Goal: Task Accomplishment & Management: Manage account settings

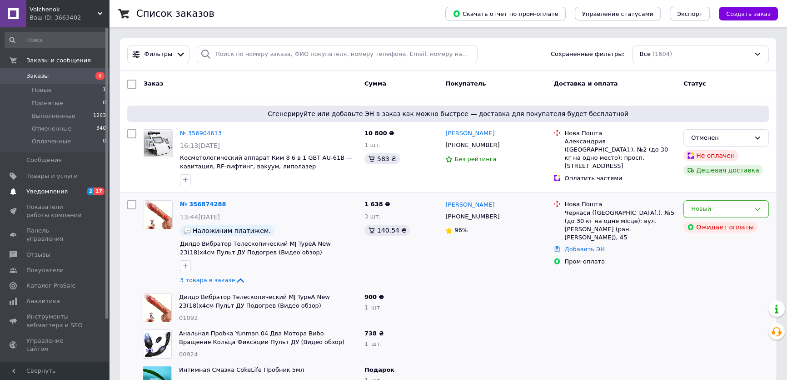
click at [45, 193] on span "Уведомления" at bounding box center [46, 191] width 41 height 8
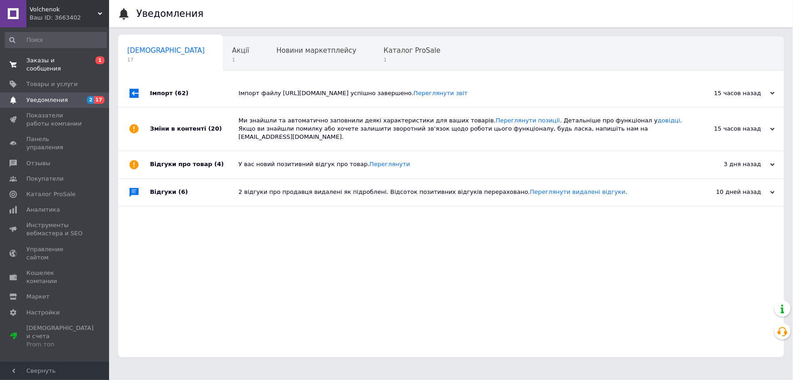
click at [49, 62] on span "Заказы и сообщения" at bounding box center [55, 64] width 58 height 16
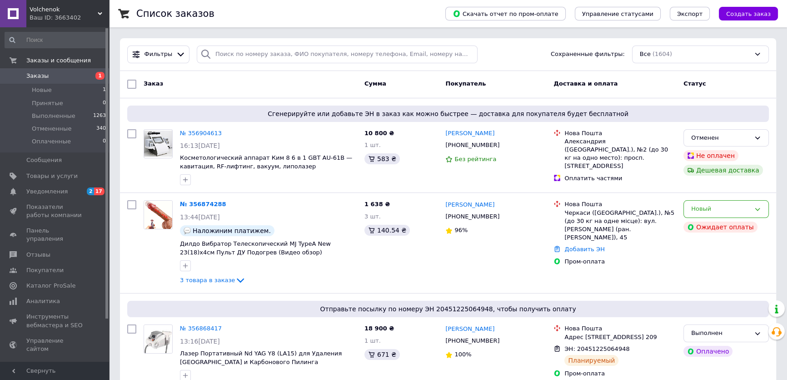
click at [73, 10] on span "Volchenok" at bounding box center [64, 9] width 68 height 8
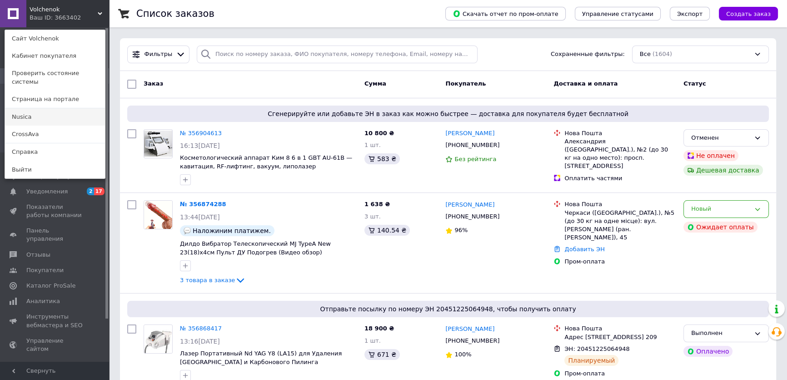
click at [35, 111] on link "Nusica" at bounding box center [55, 116] width 100 height 17
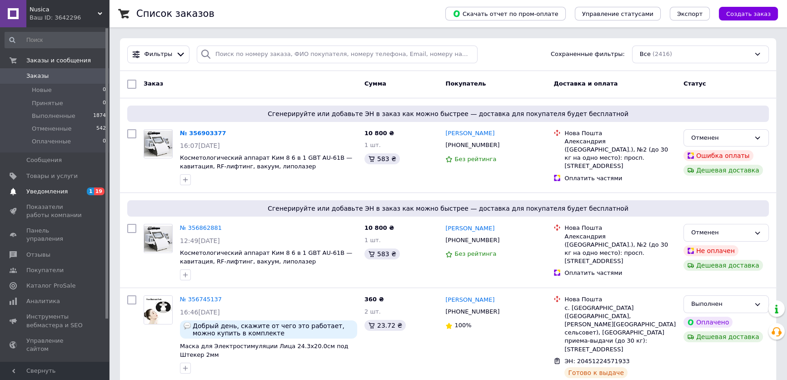
click at [53, 188] on span "Уведомления" at bounding box center [46, 191] width 41 height 8
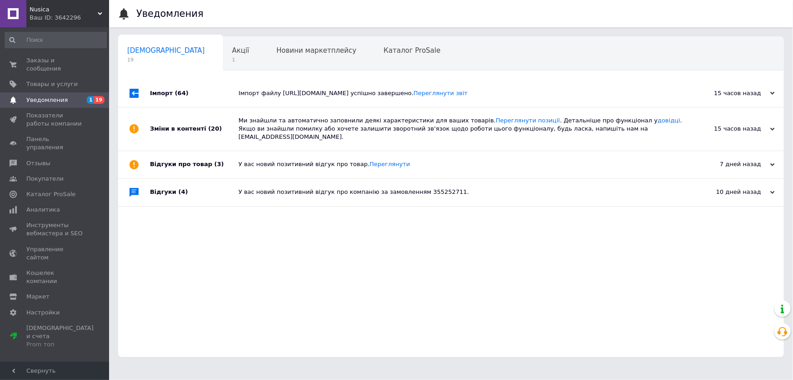
click at [55, 10] on span "Nusica" at bounding box center [64, 9] width 68 height 8
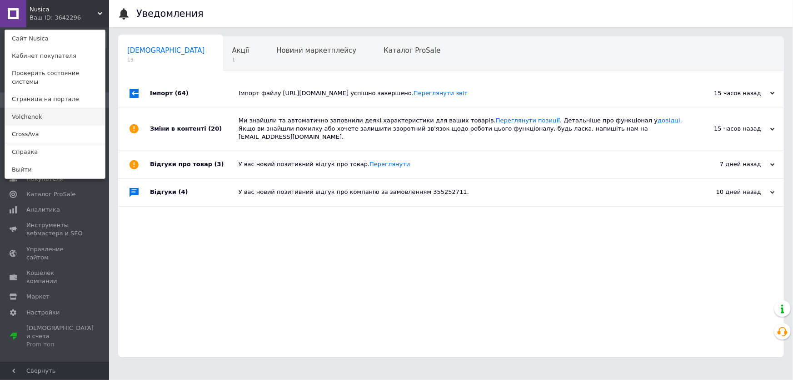
click at [30, 108] on link "Volchenok" at bounding box center [55, 116] width 100 height 17
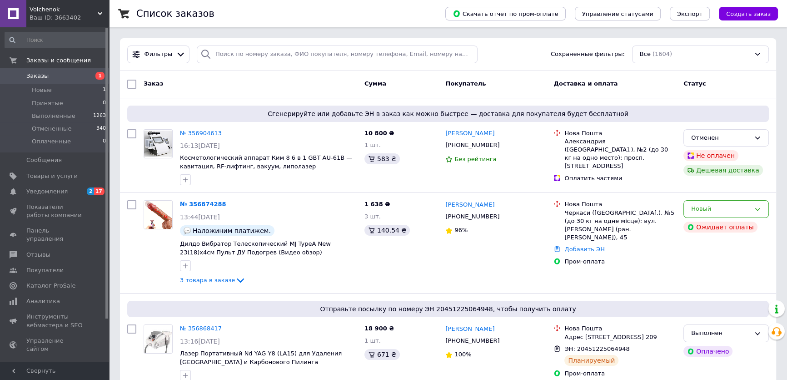
click at [61, 12] on span "Volchenok" at bounding box center [64, 9] width 68 height 8
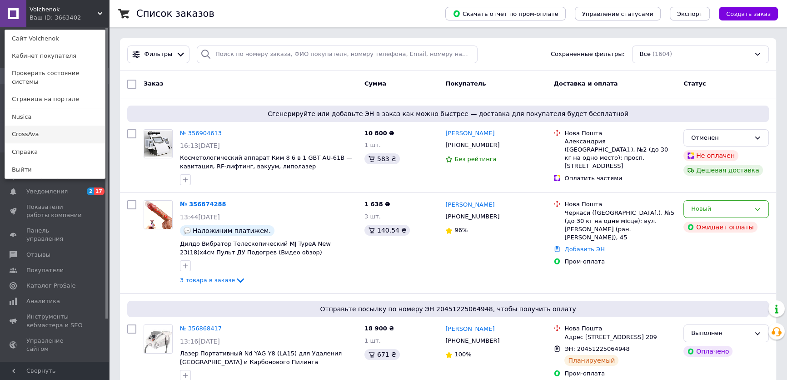
click at [35, 125] on link "CrossAva" at bounding box center [55, 133] width 100 height 17
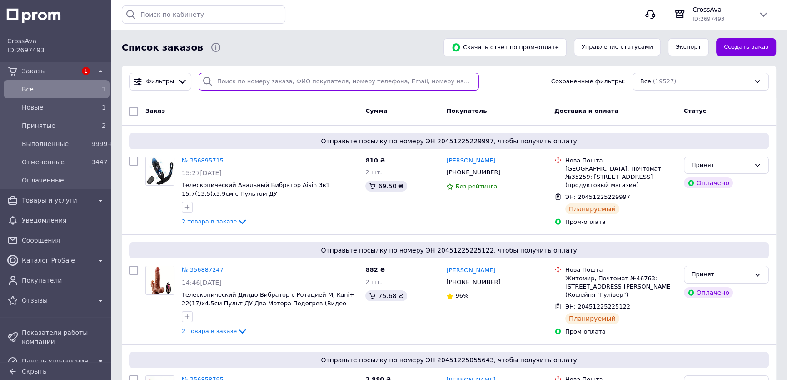
click at [272, 82] on input "search" at bounding box center [339, 82] width 280 height 18
paste input "356028191"
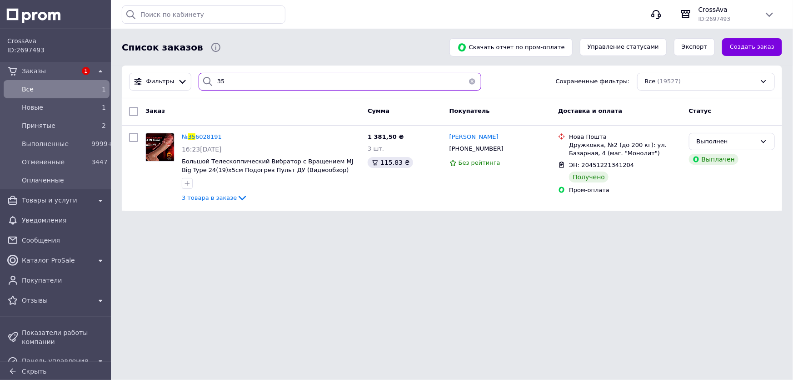
type input "3"
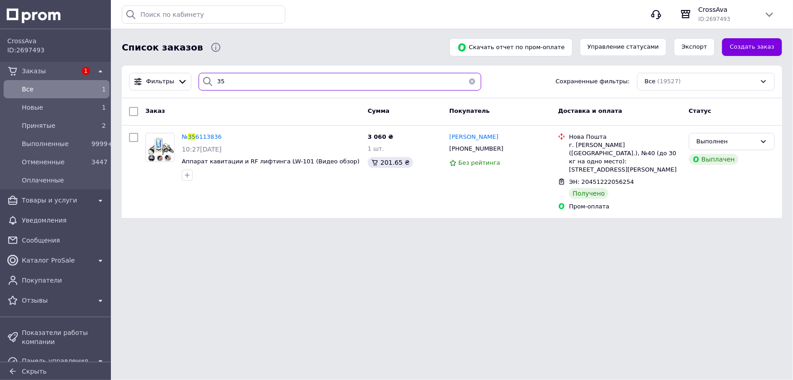
type input "3"
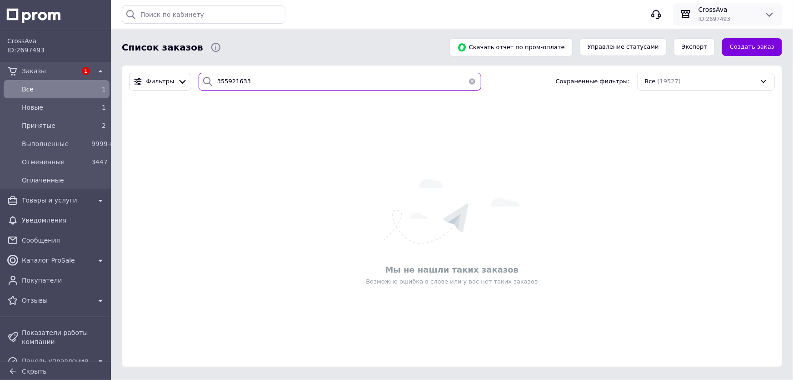
type input "355921633"
click at [747, 10] on span "CrossAva" at bounding box center [728, 9] width 58 height 9
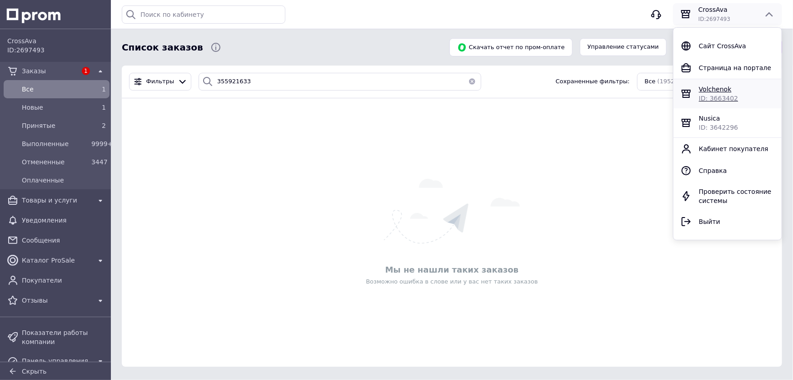
click at [715, 89] on span "Volchenok" at bounding box center [715, 88] width 33 height 7
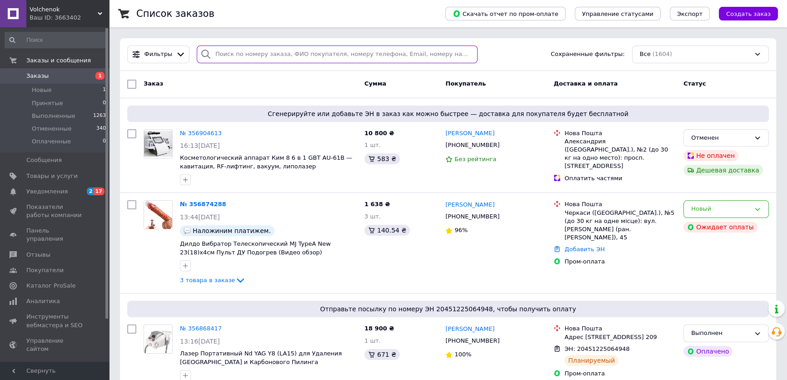
paste input "355921633"
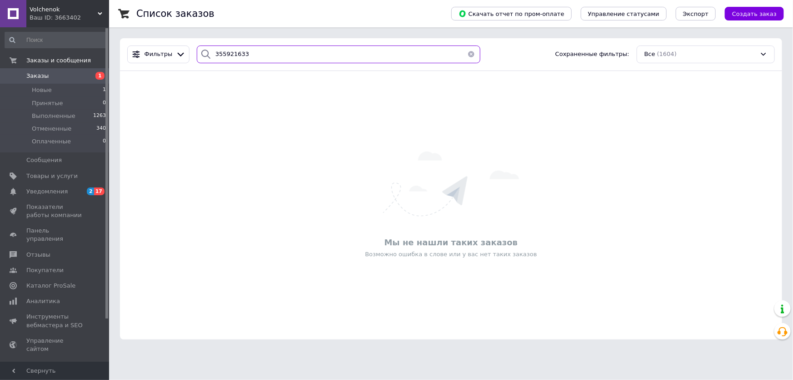
type input "355921633"
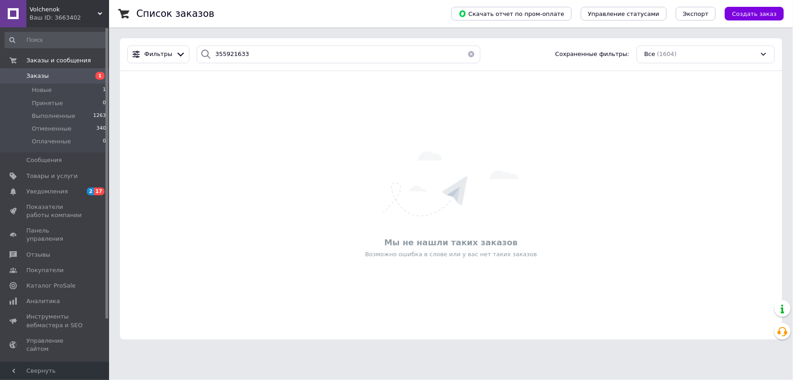
click at [59, 15] on div "Ваш ID: 3663402" at bounding box center [70, 18] width 80 height 8
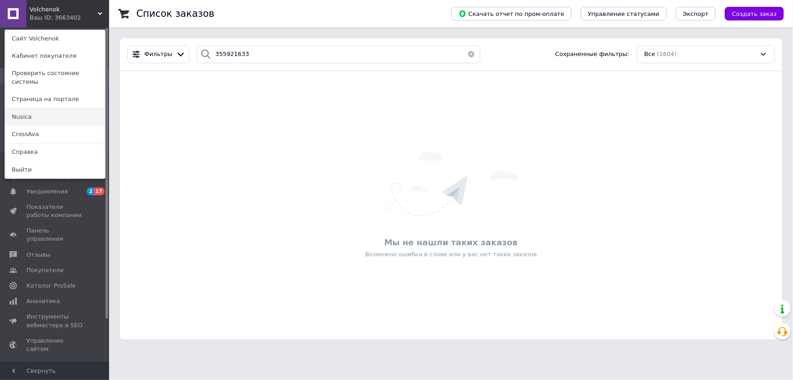
click at [27, 108] on link "Nusica" at bounding box center [55, 116] width 100 height 17
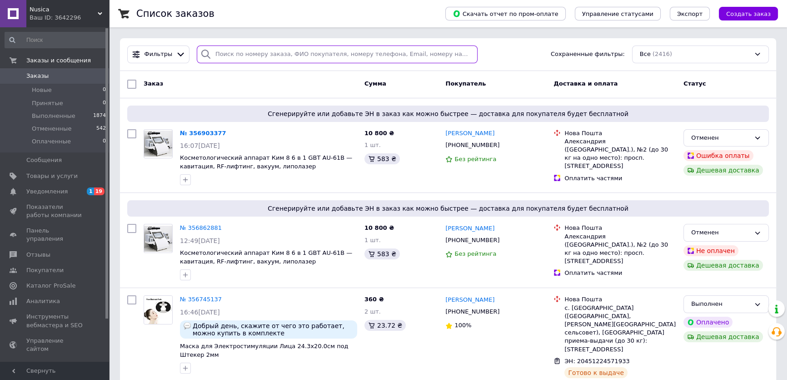
paste input "355921633"
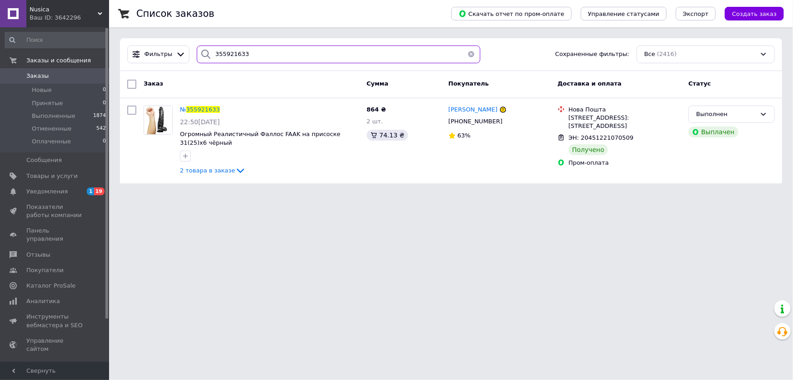
type input "355921633"
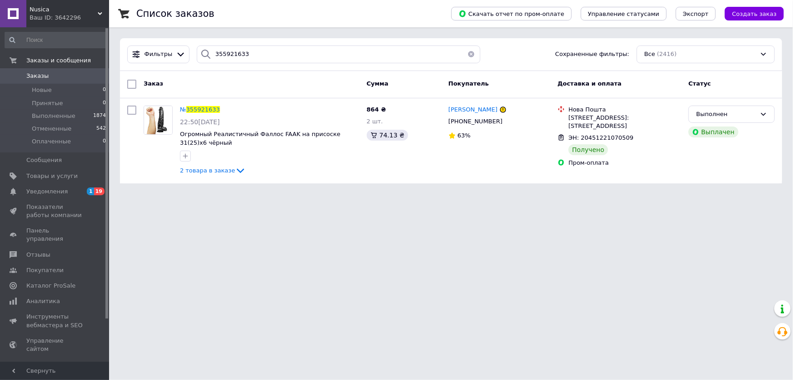
click at [58, 12] on span "Nusica" at bounding box center [64, 9] width 68 height 8
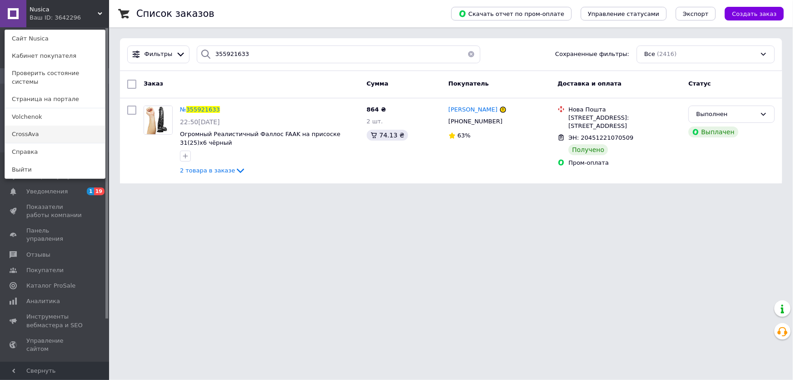
click at [30, 125] on link "CrossAva" at bounding box center [55, 133] width 100 height 17
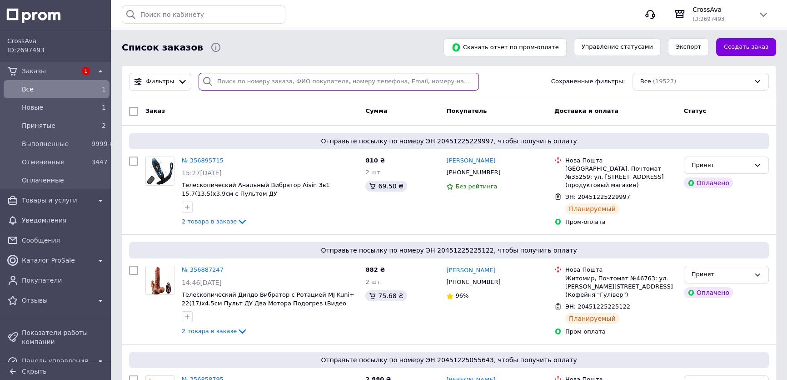
paste input "356139932"
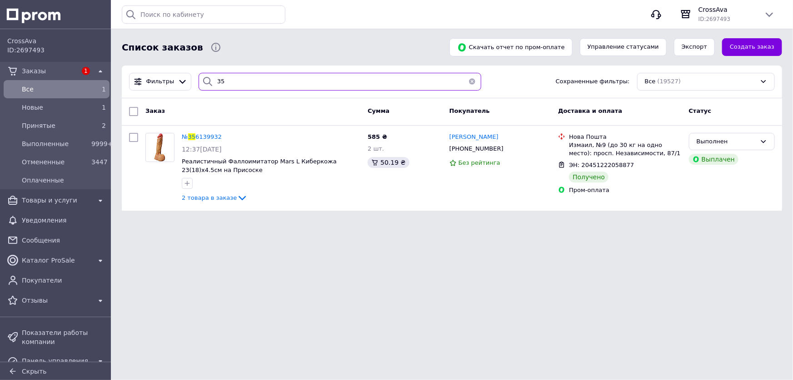
type input "3"
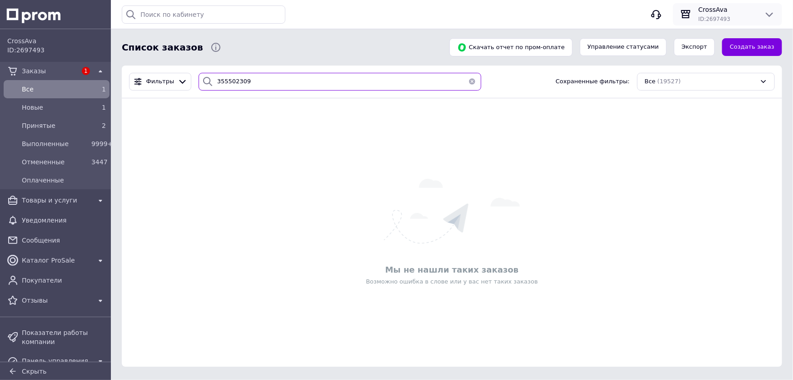
type input "355502309"
click at [745, 13] on span "CrossAva" at bounding box center [728, 9] width 58 height 9
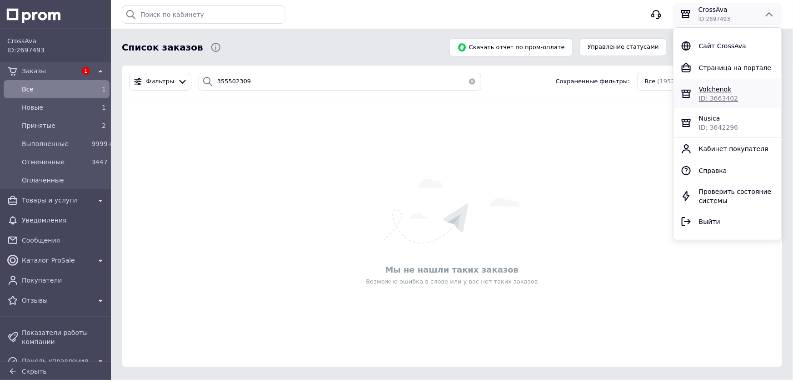
click at [716, 97] on span "ID: 3663402" at bounding box center [718, 98] width 39 height 7
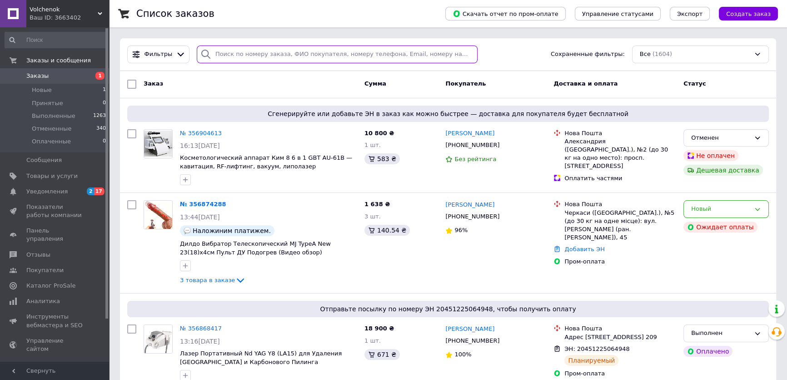
paste input "355502309"
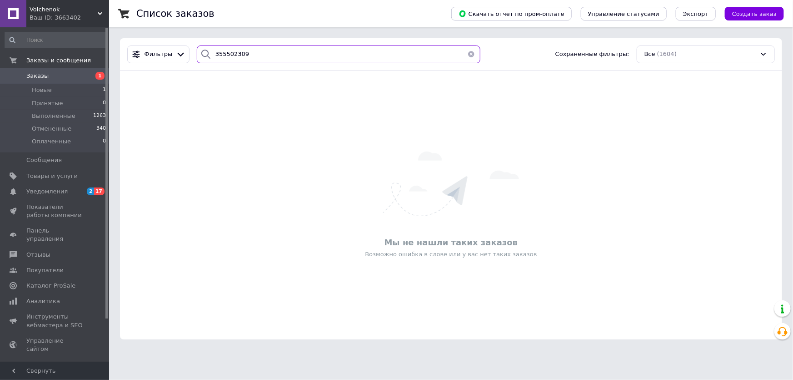
type input "355502309"
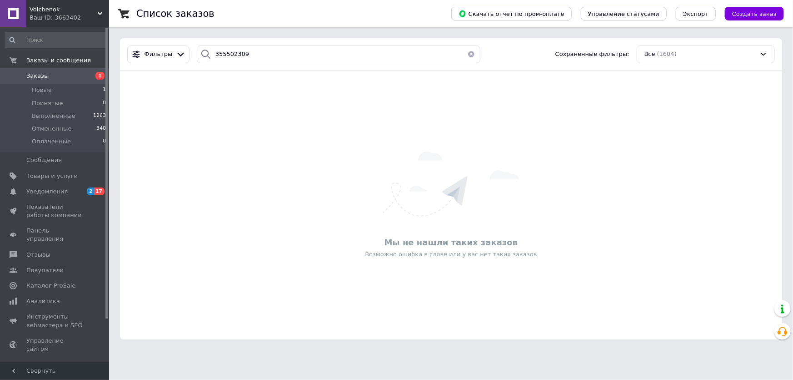
click at [47, 12] on span "Volchenok" at bounding box center [64, 9] width 68 height 8
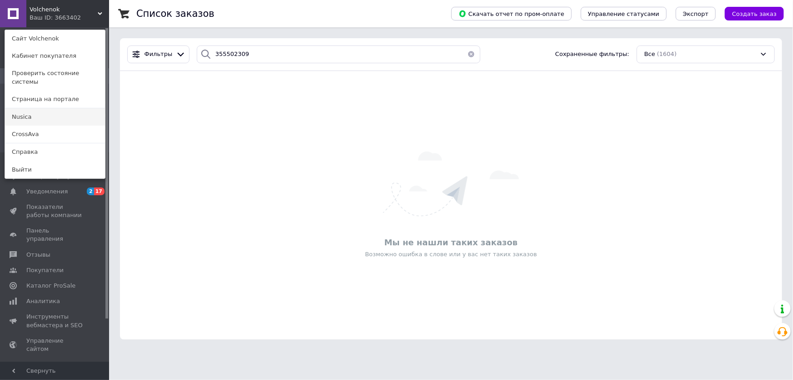
click at [31, 110] on link "Nusica" at bounding box center [55, 116] width 100 height 17
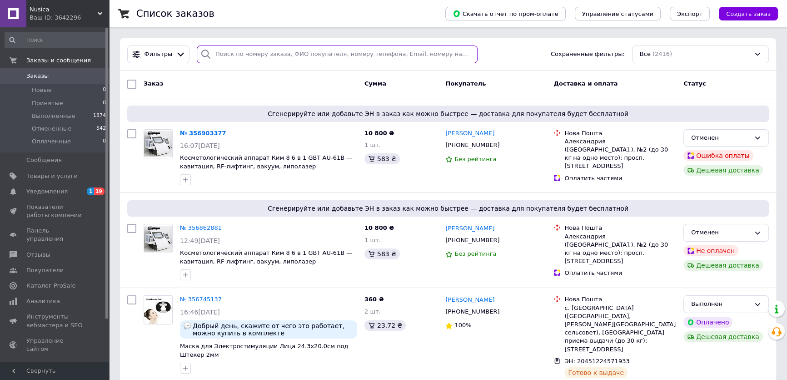
paste input "355502309"
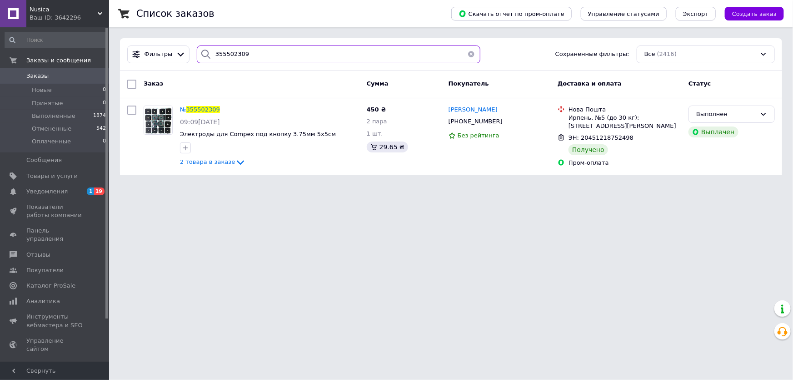
type input "355502309"
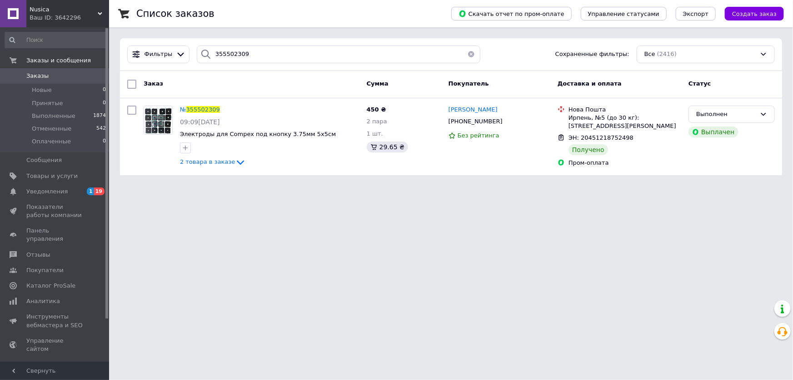
drag, startPoint x: 73, startPoint y: 13, endPoint x: 51, endPoint y: 56, distance: 48.6
click at [73, 13] on span "Nusica" at bounding box center [64, 9] width 68 height 8
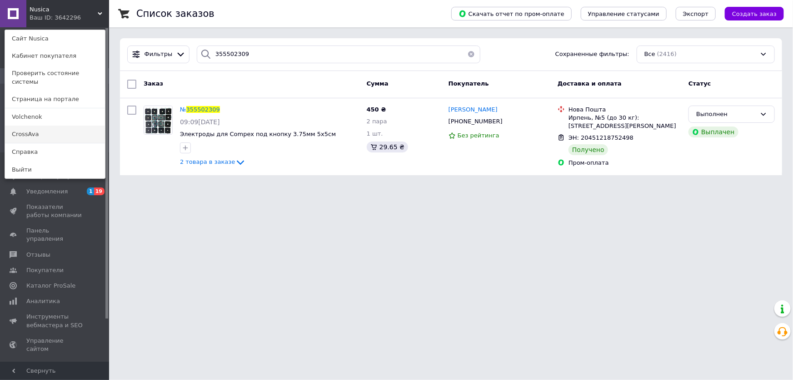
click at [32, 125] on link "CrossAva" at bounding box center [55, 133] width 100 height 17
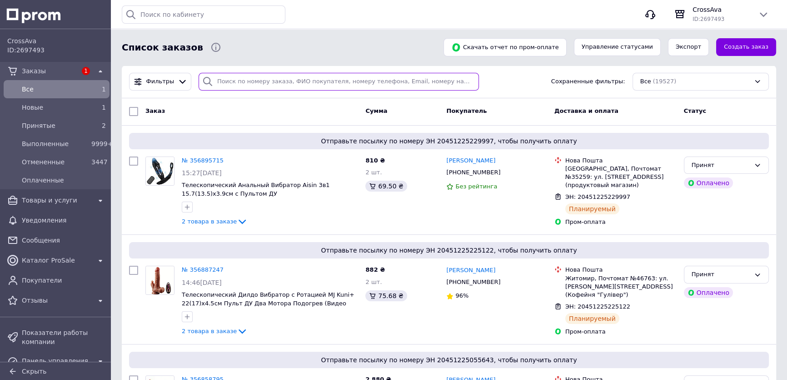
paste input "356239467"
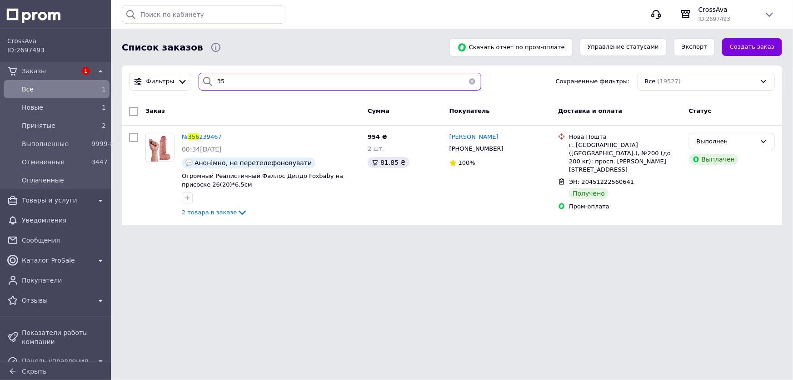
type input "3"
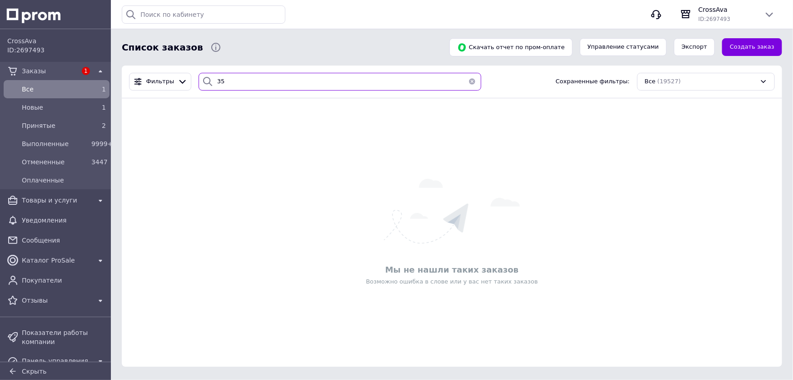
type input "3"
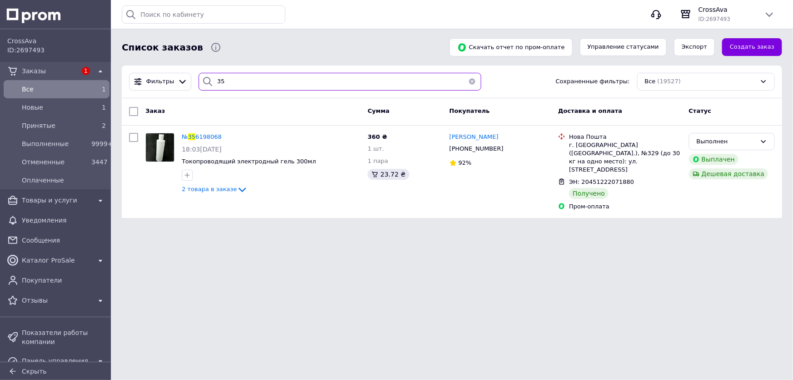
type input "3"
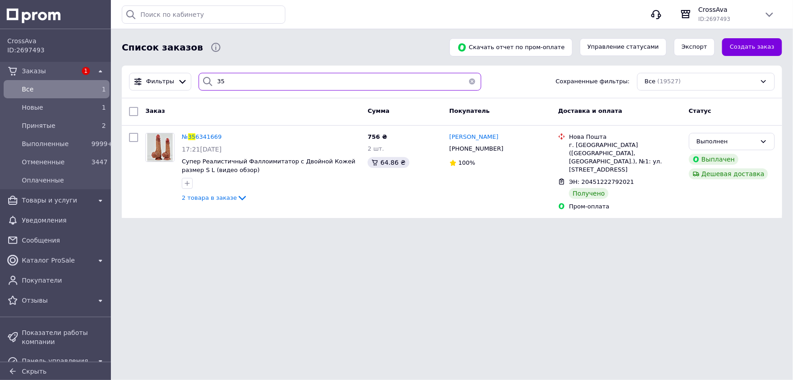
type input "3"
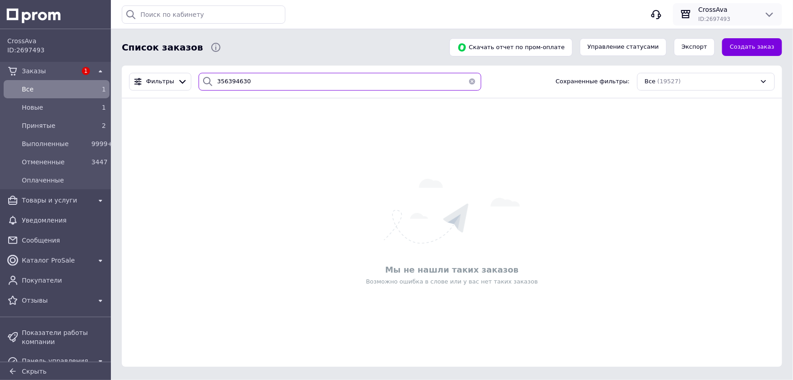
type input "356394630"
click at [746, 9] on span "CrossAva" at bounding box center [728, 9] width 58 height 9
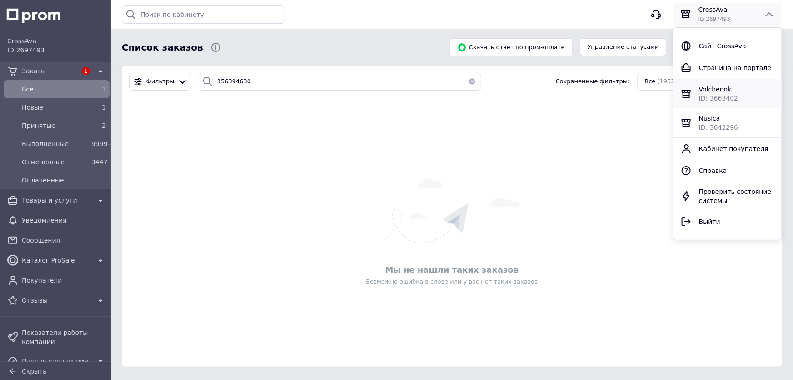
click at [716, 95] on span "ID: 3663402" at bounding box center [718, 98] width 39 height 7
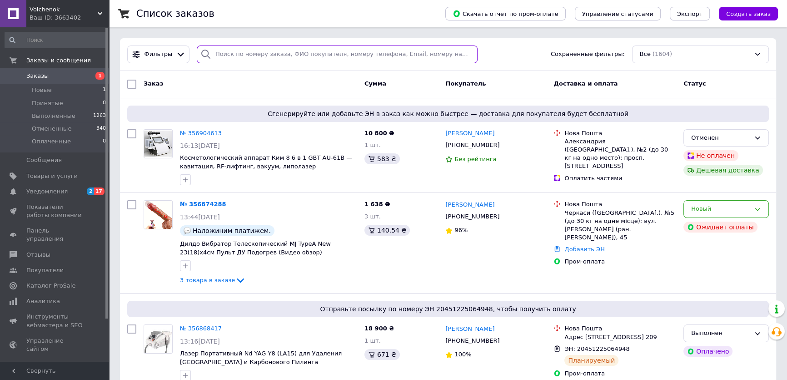
paste input "356394630"
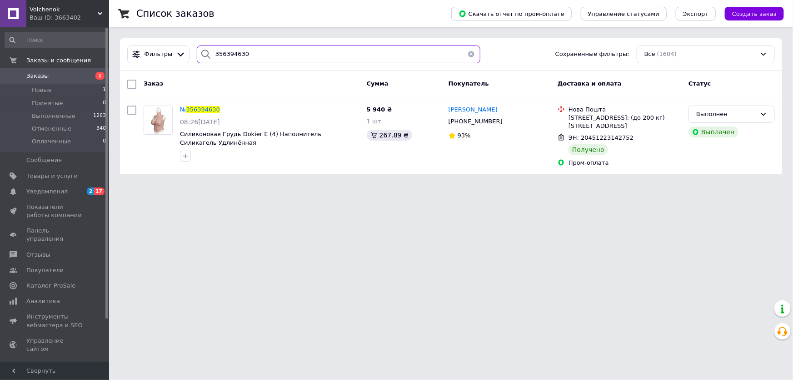
type input "356394630"
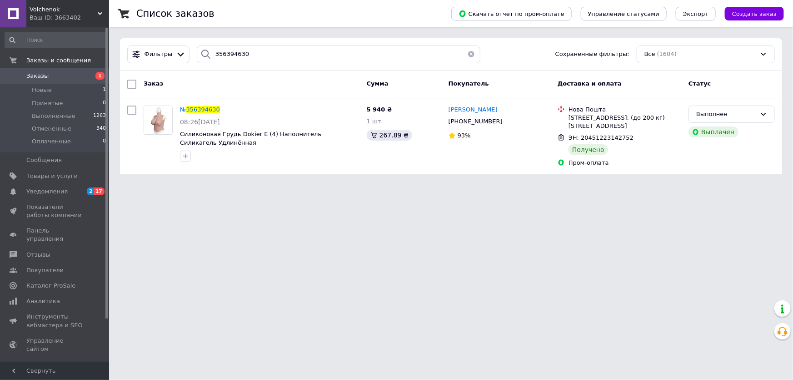
click at [33, 10] on span "Volchenok" at bounding box center [64, 9] width 68 height 8
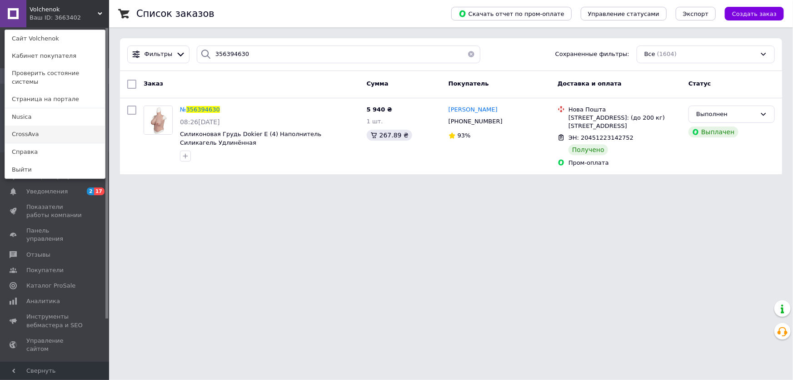
click at [14, 128] on link "CrossAva" at bounding box center [55, 133] width 100 height 17
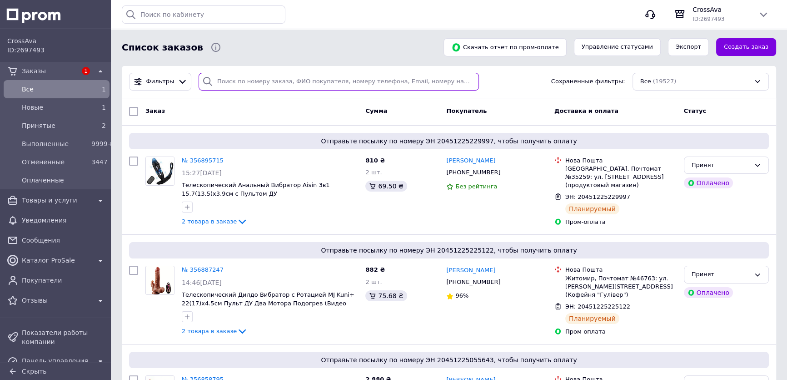
paste input "356381943"
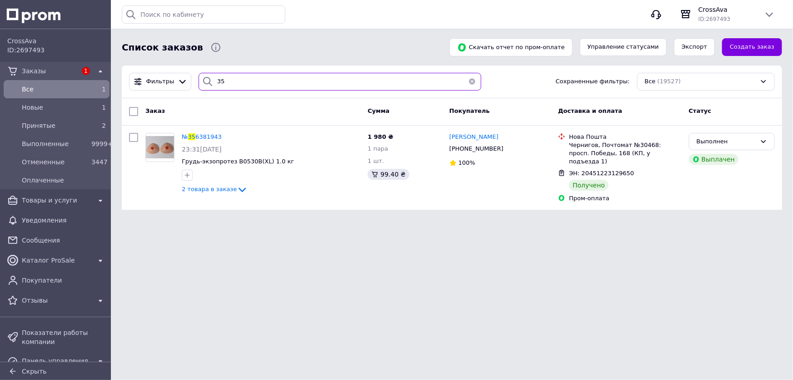
type input "3"
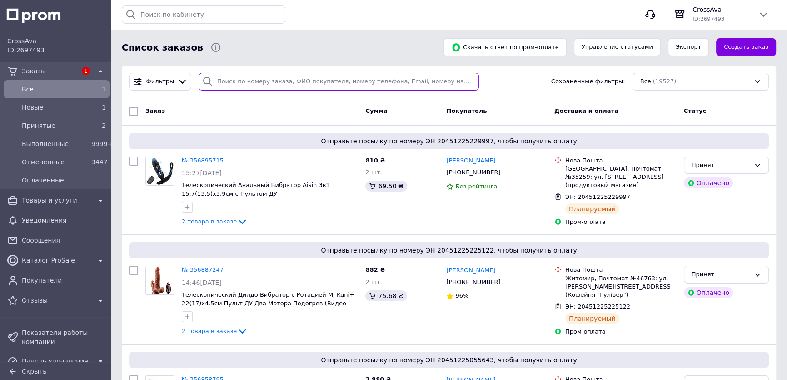
drag, startPoint x: 262, startPoint y: 82, endPoint x: 260, endPoint y: 86, distance: 4.7
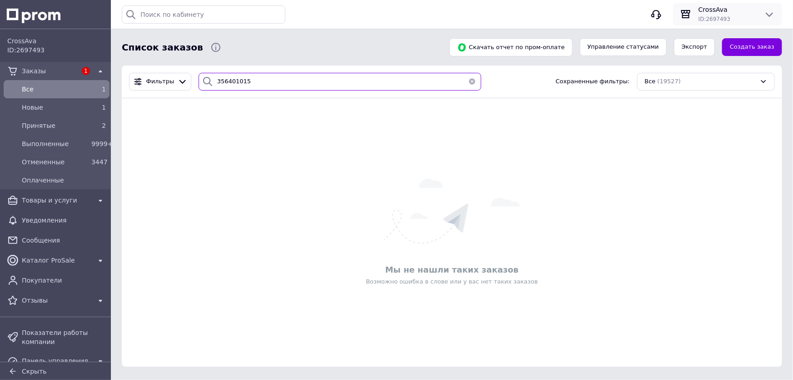
type input "356401015"
click at [741, 5] on div "CrossAva ID: 2697493" at bounding box center [727, 14] width 109 height 22
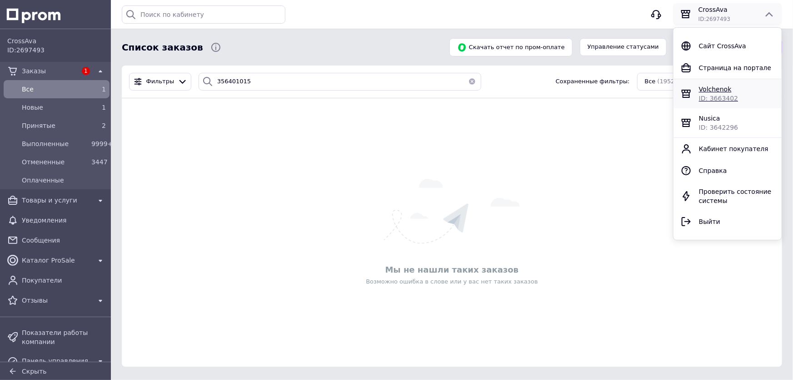
click at [714, 95] on span "ID: 3663402" at bounding box center [718, 98] width 39 height 7
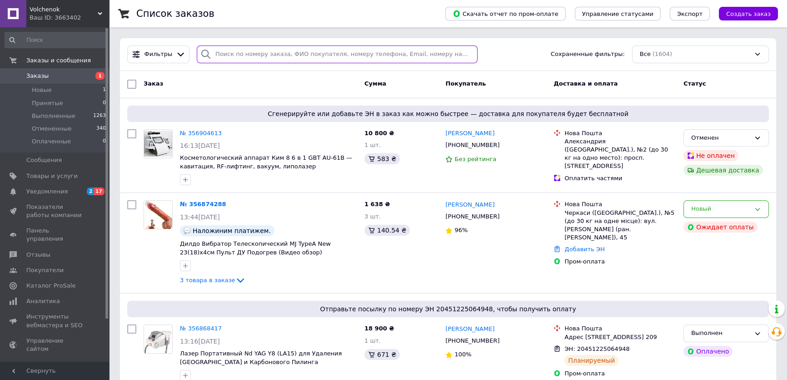
paste input "356401015"
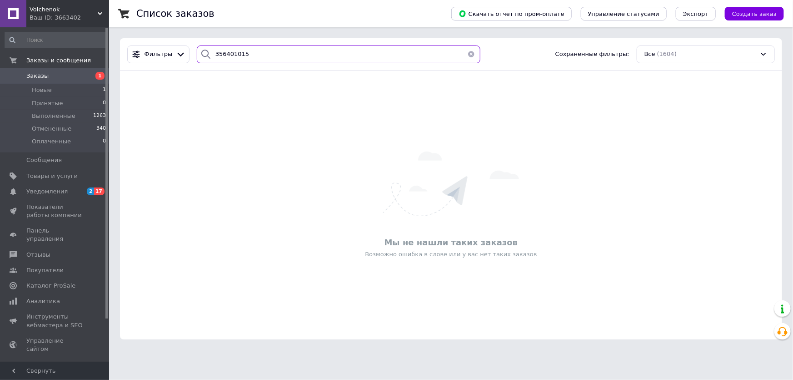
type input "356401015"
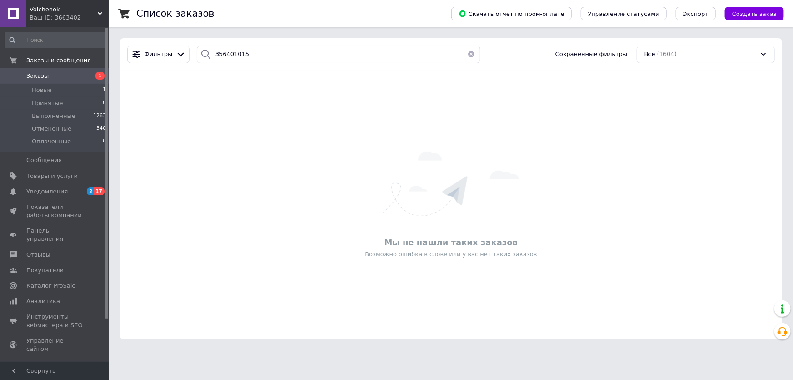
click at [66, 9] on span "Volchenok" at bounding box center [64, 9] width 68 height 8
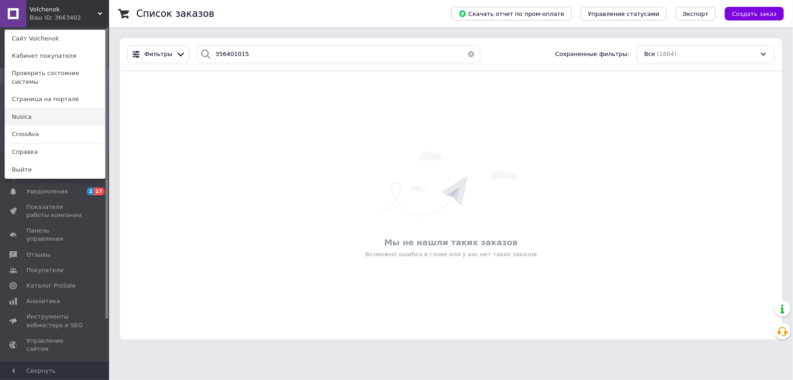
click at [28, 110] on link "Nusica" at bounding box center [55, 116] width 100 height 17
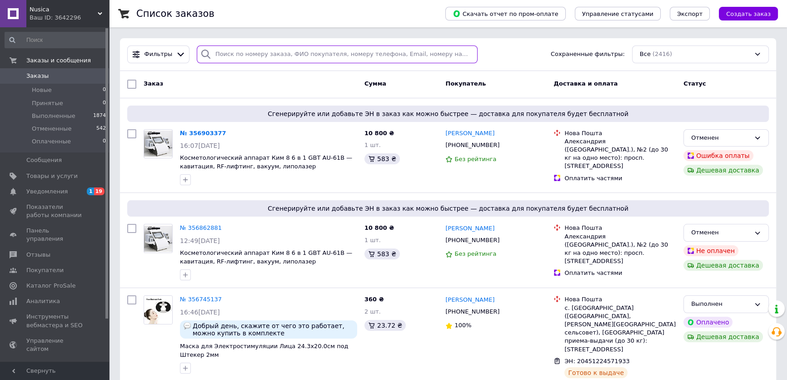
paste input "356401015"
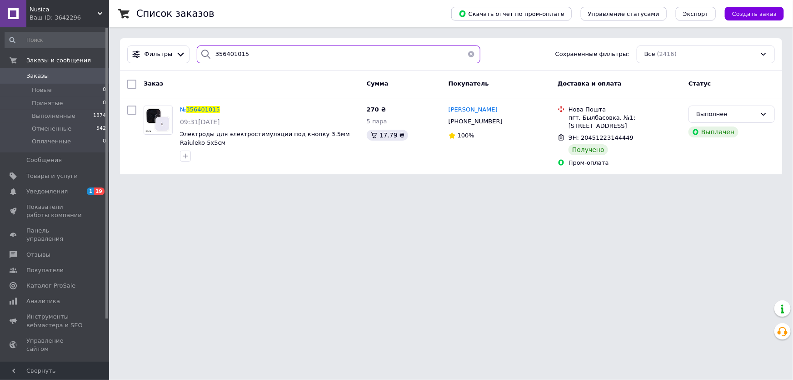
type input "356401015"
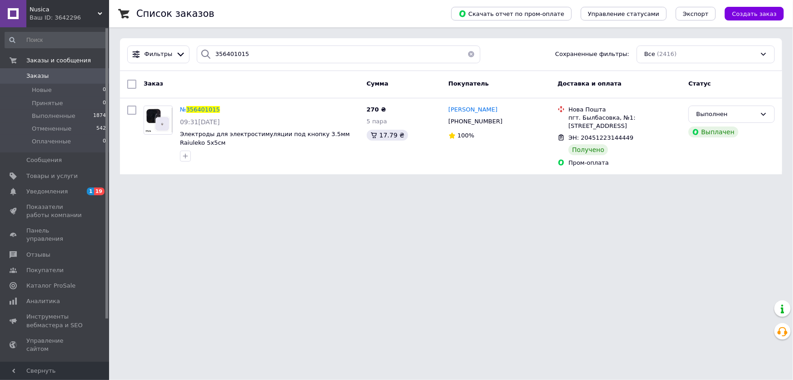
click at [73, 6] on span "Nusica" at bounding box center [64, 9] width 68 height 8
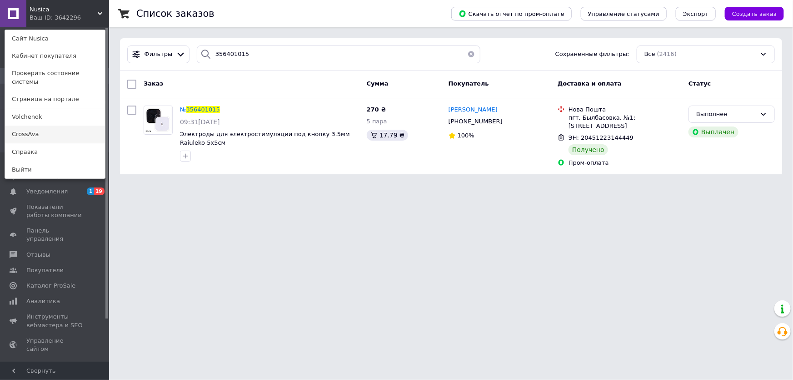
click at [15, 126] on link "CrossAva" at bounding box center [55, 133] width 100 height 17
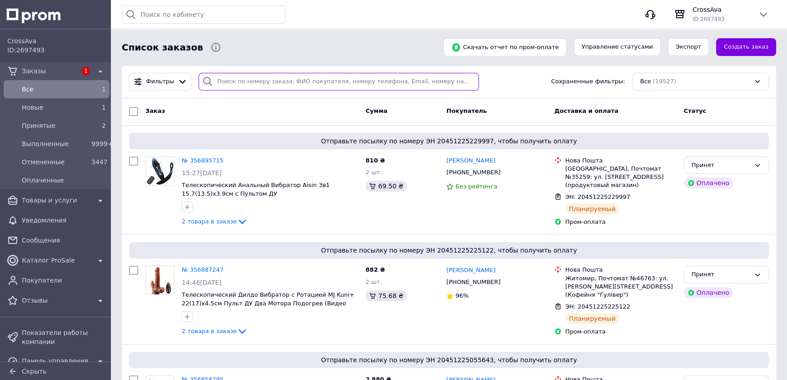
paste input "355973509"
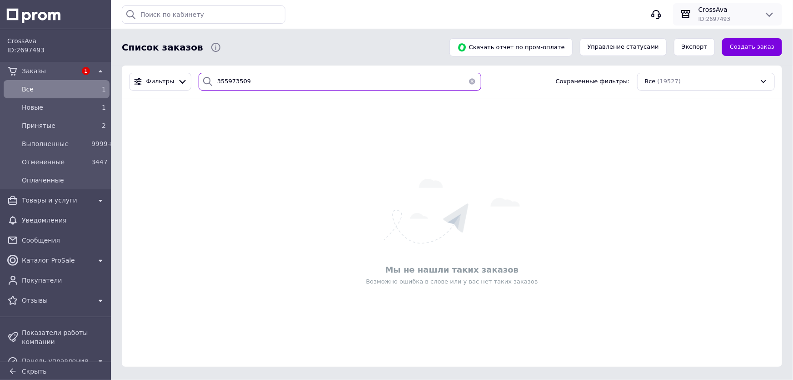
type input "355973509"
click at [729, 9] on span "CrossAva" at bounding box center [728, 9] width 58 height 9
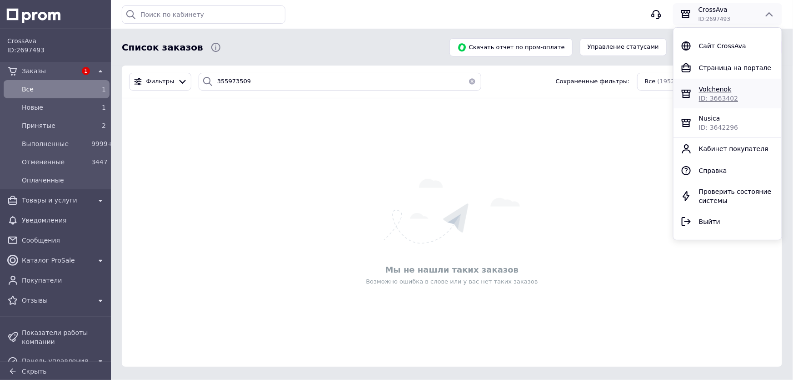
click at [721, 96] on span "ID: 3663402" at bounding box center [718, 98] width 39 height 7
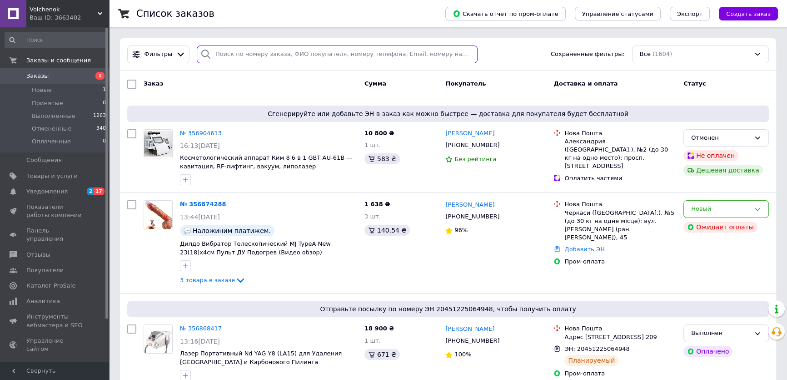
paste input "355973509"
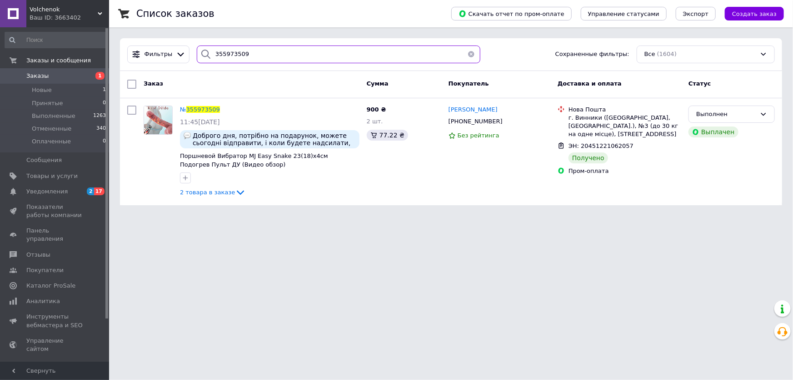
type input "355973509"
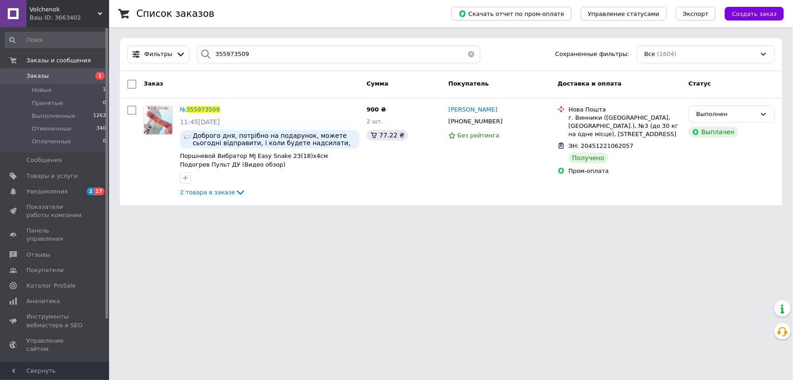
click at [74, 14] on div "Ваш ID: 3663402" at bounding box center [70, 18] width 80 height 8
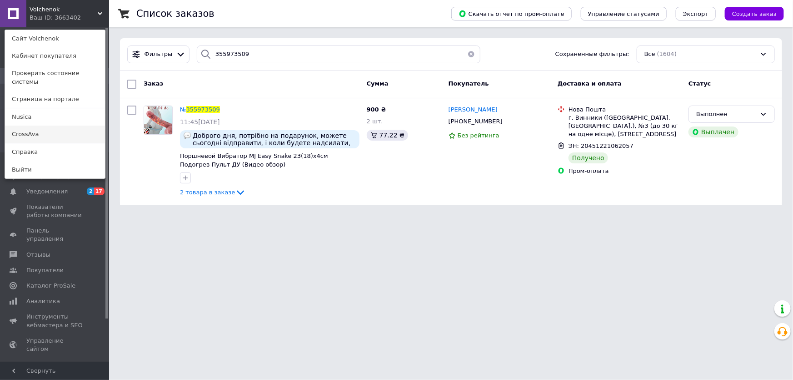
click at [27, 125] on link "CrossAva" at bounding box center [55, 133] width 100 height 17
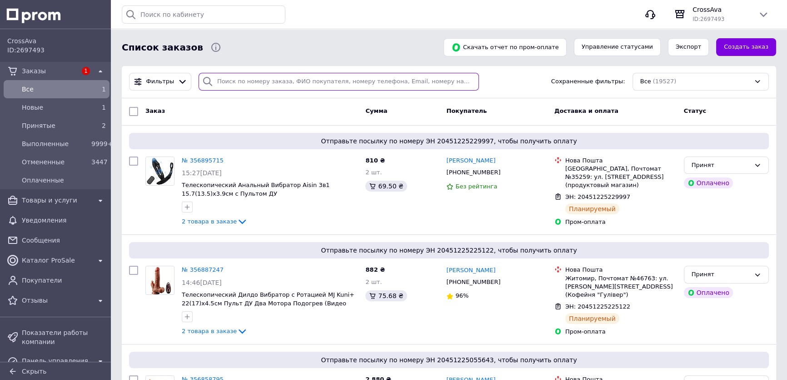
paste input "356359807"
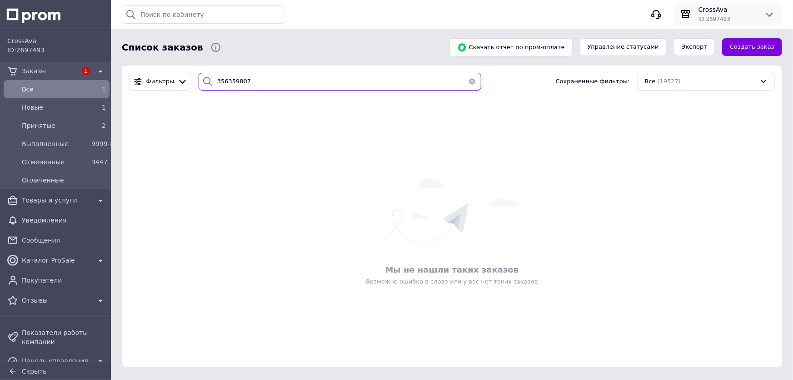
type input "356359807"
click at [714, 9] on span "CrossAva" at bounding box center [728, 9] width 58 height 9
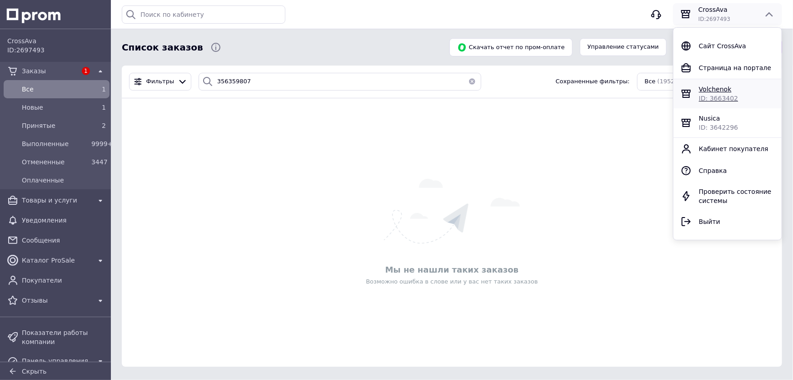
click at [728, 95] on span "ID: 3663402" at bounding box center [718, 98] width 39 height 7
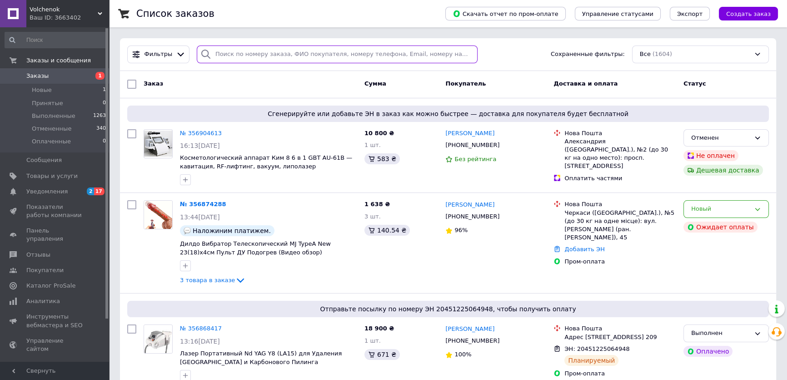
paste input "356359807"
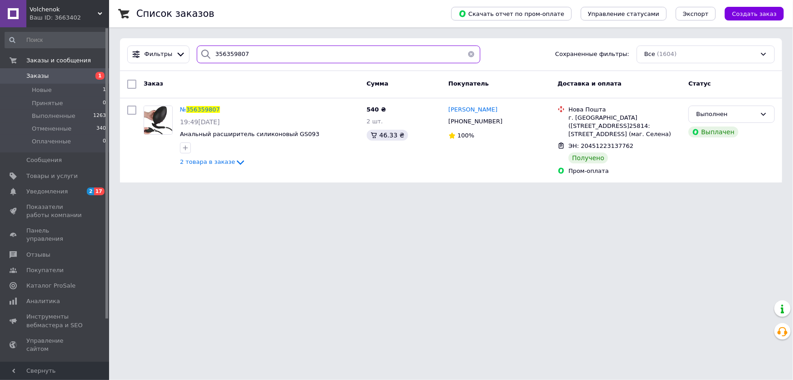
type input "356359807"
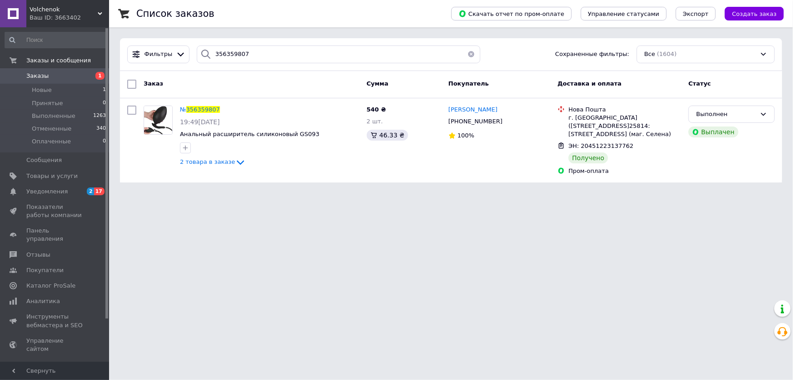
click at [54, 11] on span "Volchenok" at bounding box center [64, 9] width 68 height 8
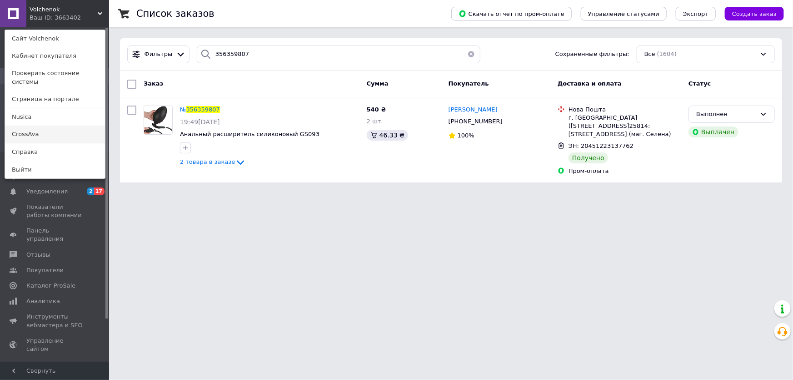
click at [18, 125] on link "CrossAva" at bounding box center [55, 133] width 100 height 17
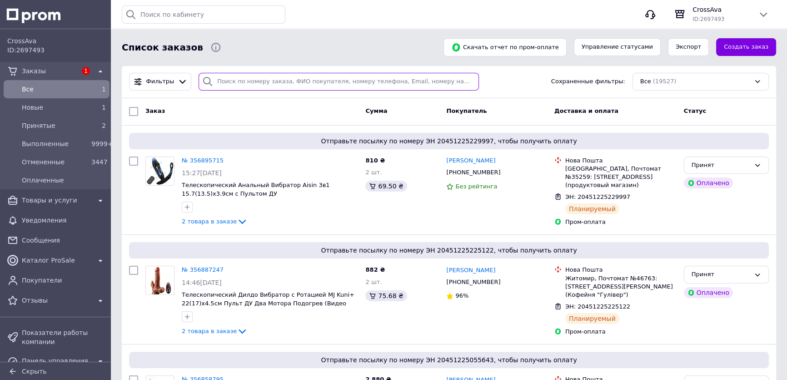
paste input "356563850"
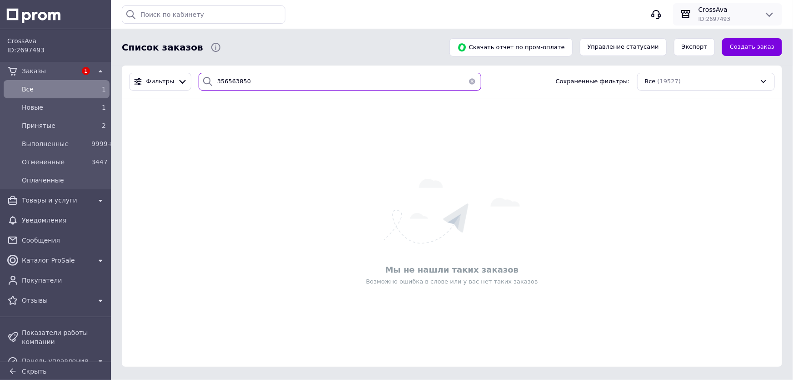
type input "356563850"
click at [719, 4] on div "CrossAva ID: 2697493" at bounding box center [727, 14] width 109 height 22
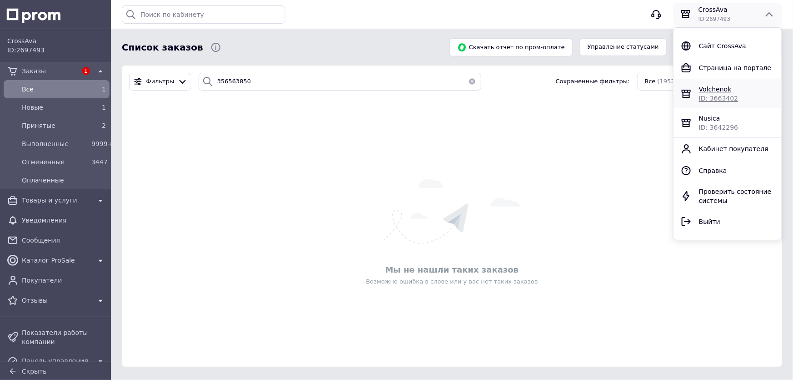
click at [710, 95] on span "ID: 3663402" at bounding box center [718, 98] width 39 height 7
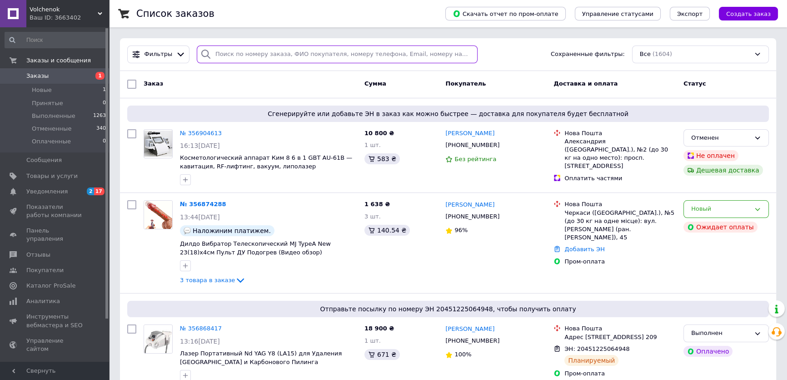
paste input "356563850"
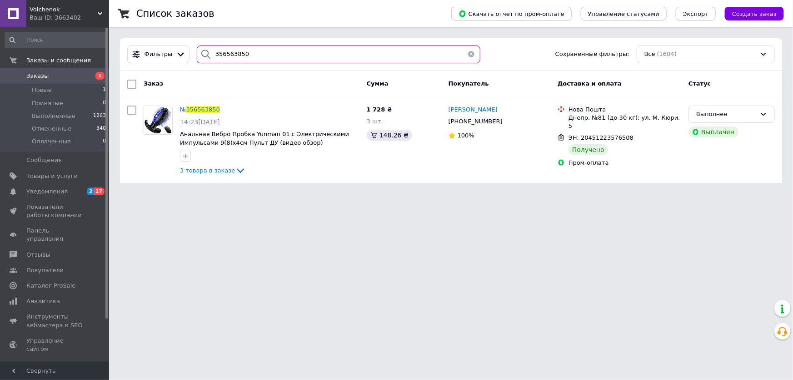
type input "356563850"
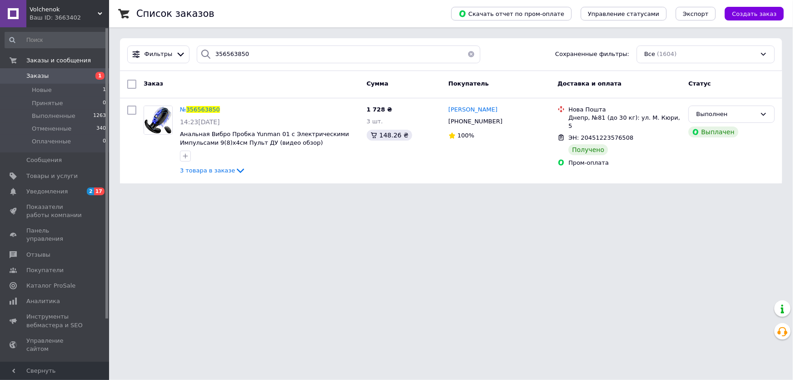
click at [47, 6] on span "Volchenok" at bounding box center [64, 9] width 68 height 8
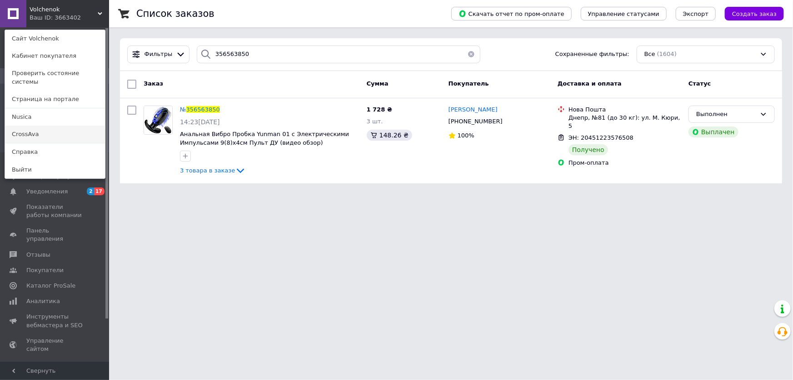
click at [29, 125] on link "CrossAva" at bounding box center [55, 133] width 100 height 17
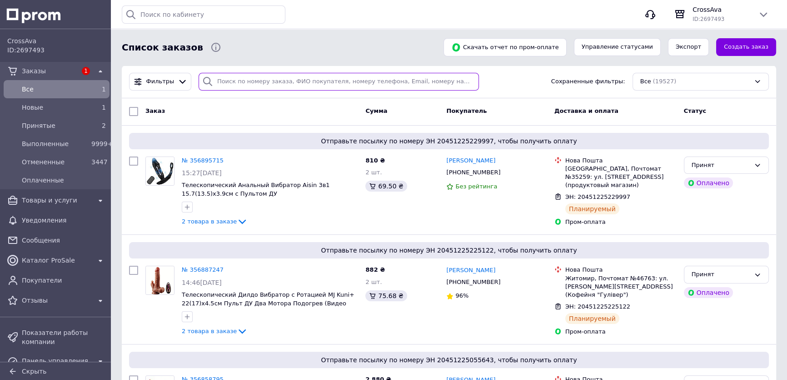
paste input "356579257"
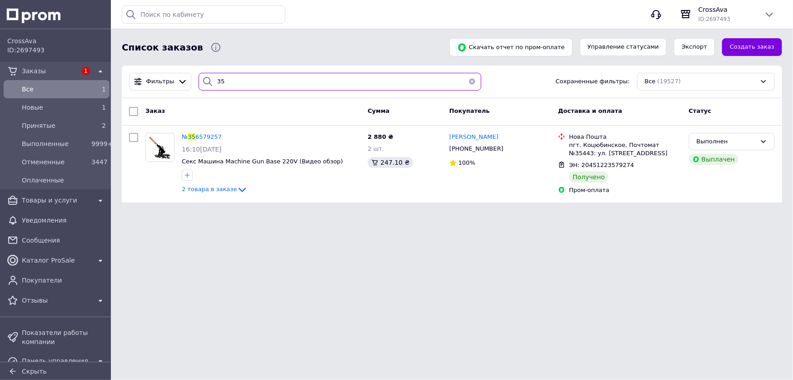
type input "3"
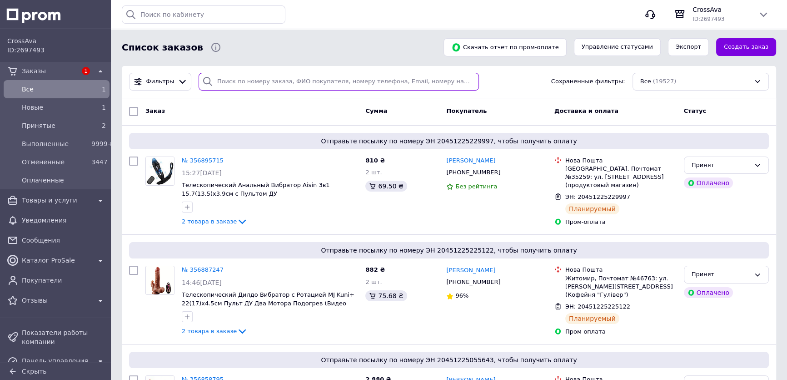
click at [291, 79] on input "search" at bounding box center [339, 82] width 280 height 18
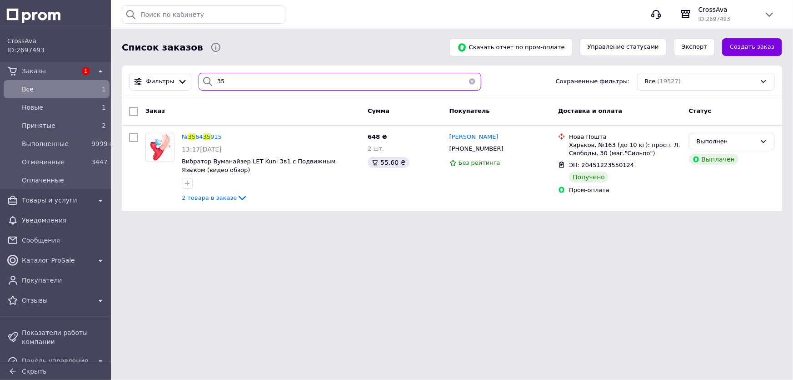
type input "3"
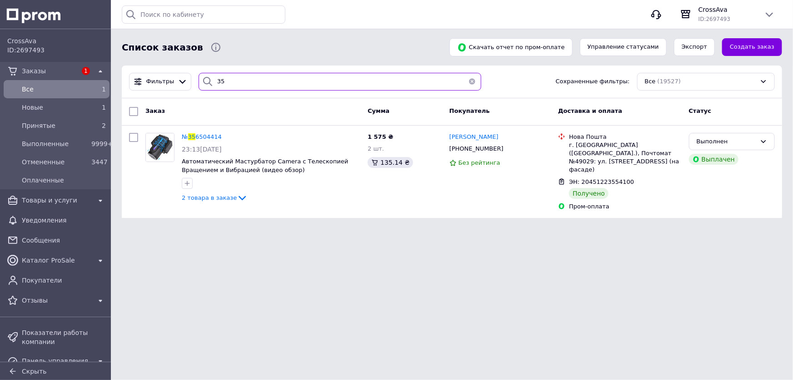
type input "3"
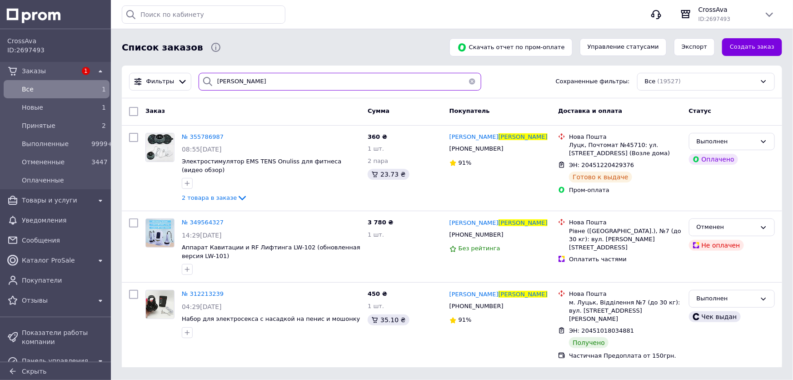
type input "[PERSON_NAME]"
click at [27, 105] on span "Новые" at bounding box center [55, 107] width 66 height 9
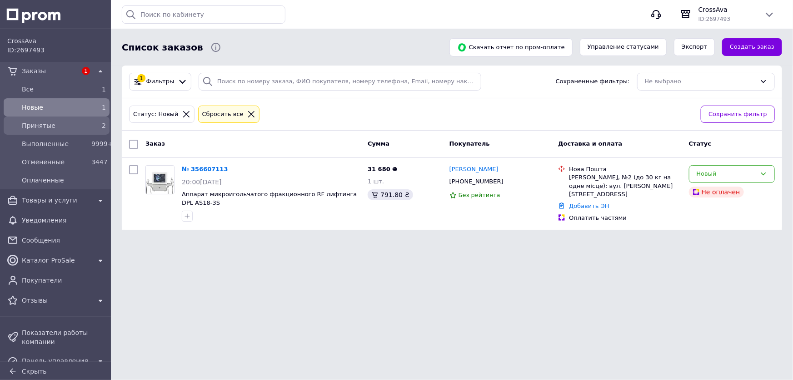
click at [50, 126] on span "Принятые" at bounding box center [55, 125] width 66 height 9
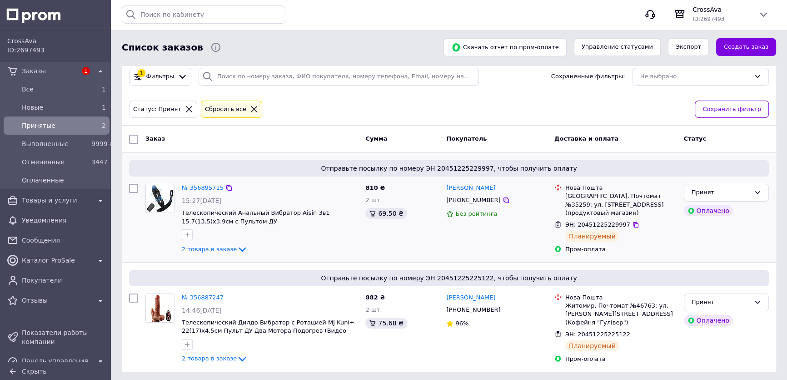
scroll to position [7, 0]
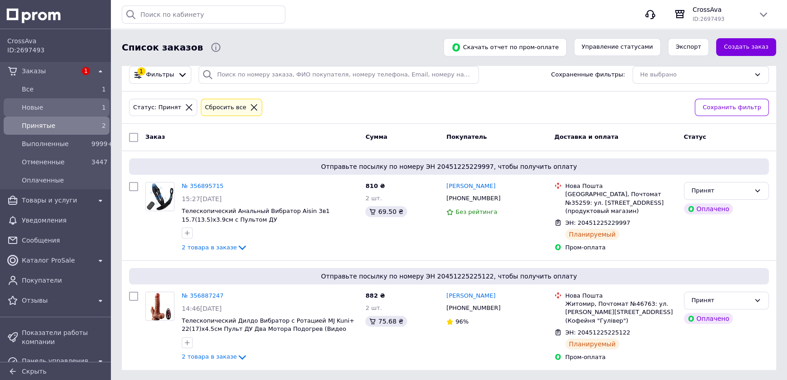
click at [41, 103] on span "Новые" at bounding box center [55, 107] width 66 height 9
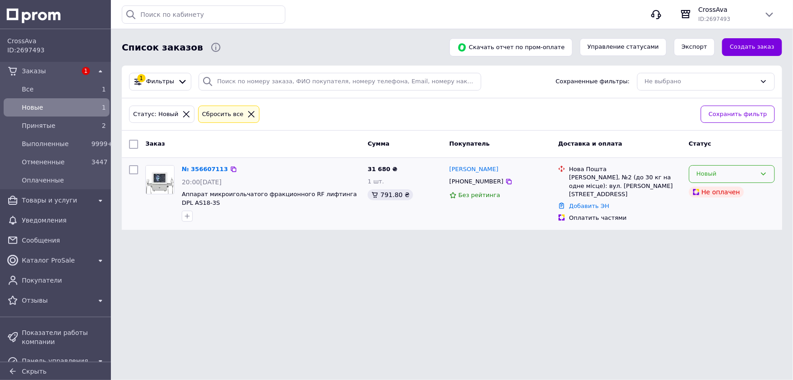
click at [756, 172] on div "Новый" at bounding box center [727, 174] width 60 height 10
click at [711, 223] on li "Отменен" at bounding box center [732, 226] width 85 height 17
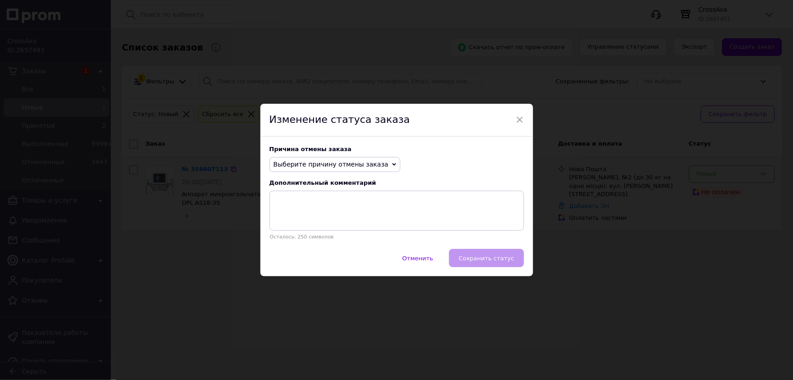
click at [372, 163] on span "Выберите причину отмены заказа" at bounding box center [335, 164] width 131 height 15
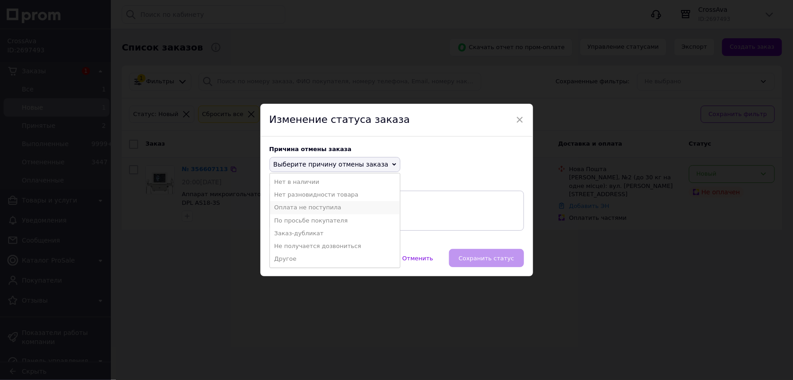
click at [311, 205] on li "Оплата не поступила" at bounding box center [335, 207] width 130 height 13
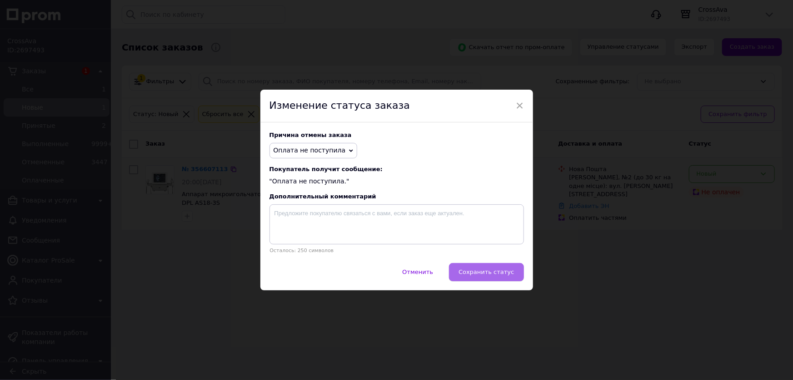
click at [486, 273] on span "Сохранить статус" at bounding box center [486, 271] width 55 height 7
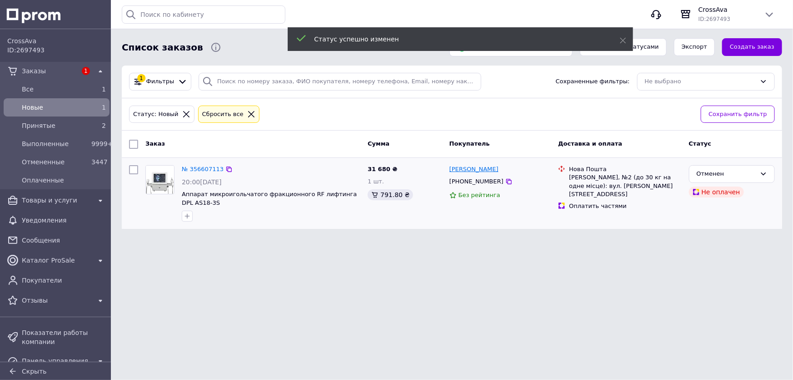
click at [478, 168] on link "[PERSON_NAME]" at bounding box center [474, 169] width 49 height 9
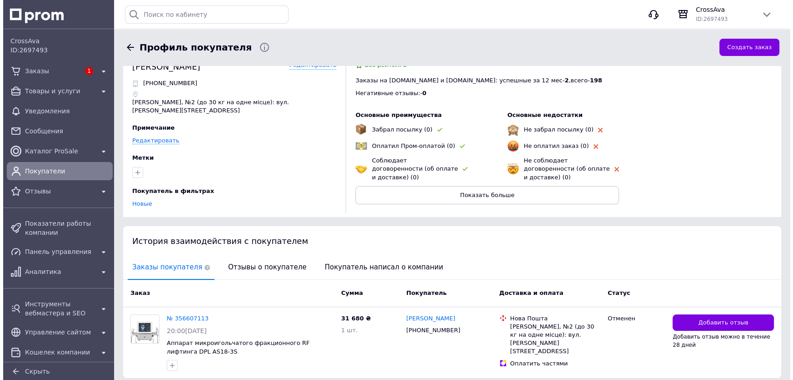
scroll to position [45, 0]
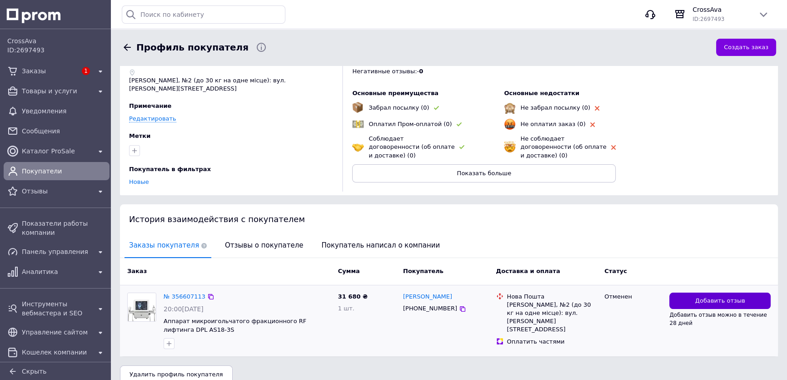
click at [723, 296] on span "Добавить отзыв" at bounding box center [721, 300] width 50 height 9
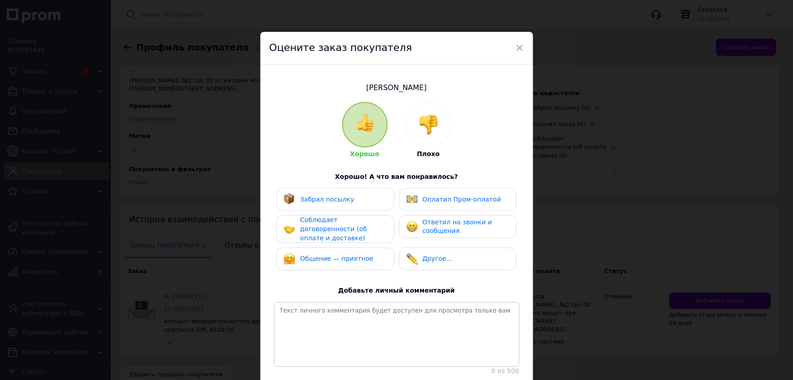
click at [435, 124] on img at bounding box center [429, 125] width 20 height 20
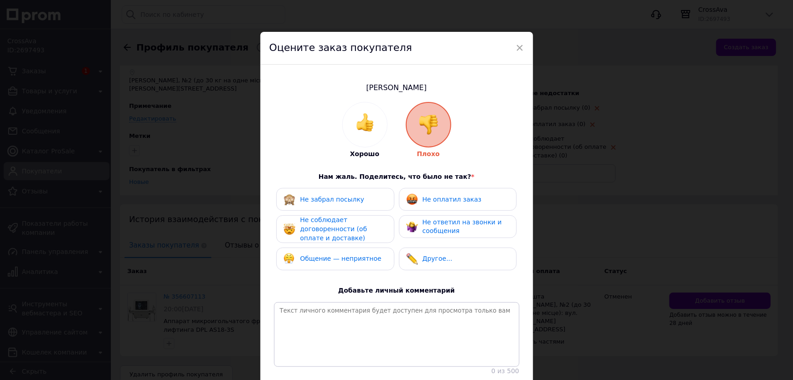
click at [331, 230] on span "Не соблюдает договоренности (об оплате и доставке)" at bounding box center [333, 228] width 67 height 25
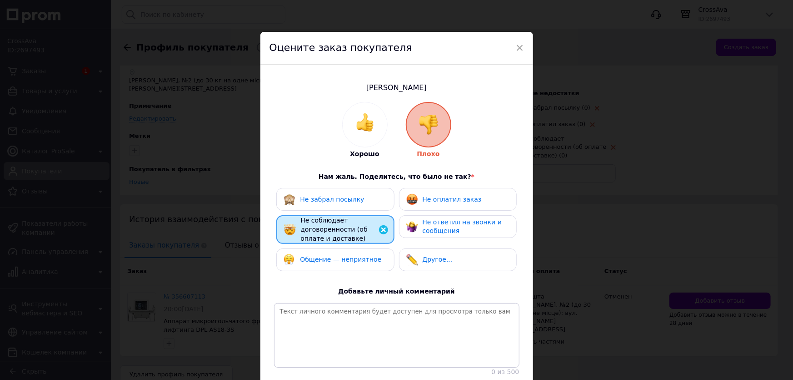
click at [440, 202] on span "Не оплатил заказ" at bounding box center [452, 198] width 59 height 7
click at [347, 257] on span "Общение — неприятное" at bounding box center [340, 258] width 81 height 7
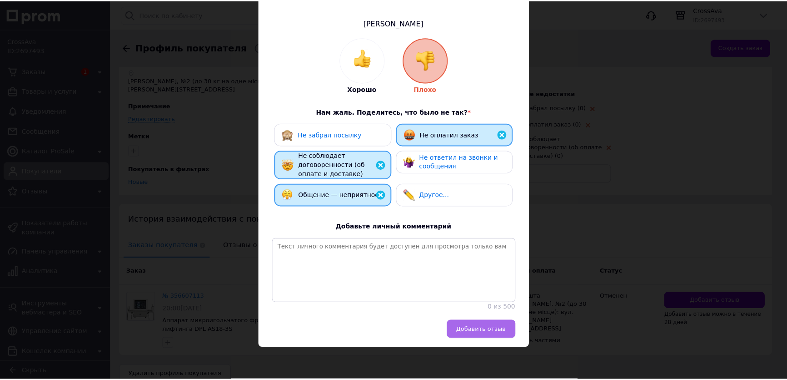
scroll to position [75, 0]
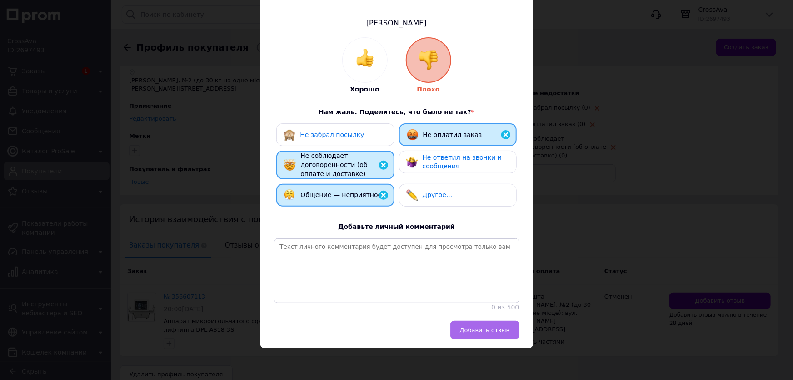
click at [480, 336] on button "Добавить отзыв" at bounding box center [484, 329] width 69 height 18
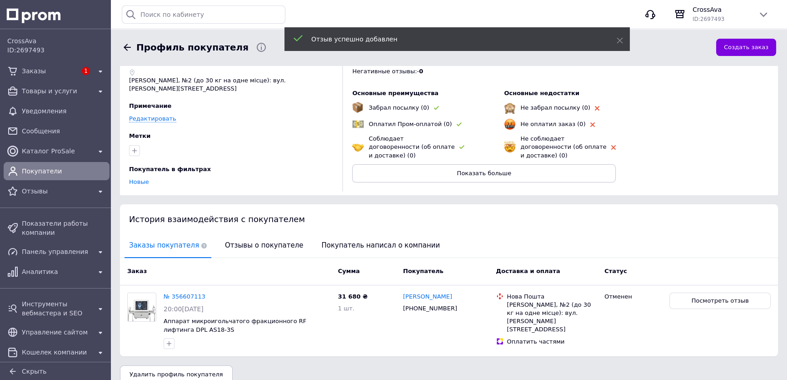
scroll to position [0, 0]
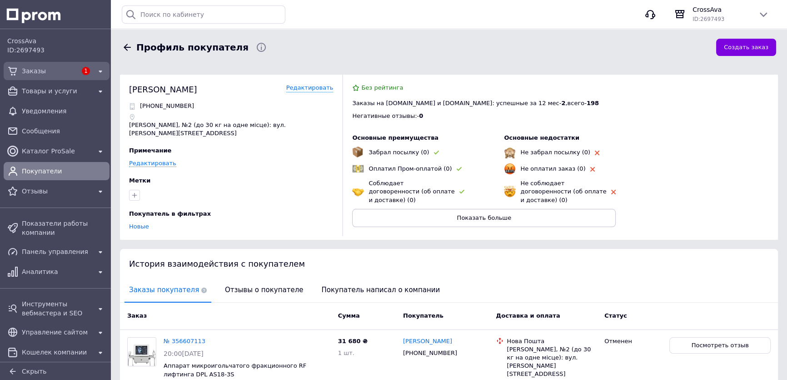
click at [32, 70] on span "Заказы" at bounding box center [49, 70] width 55 height 9
